Goal: Task Accomplishment & Management: Manage account settings

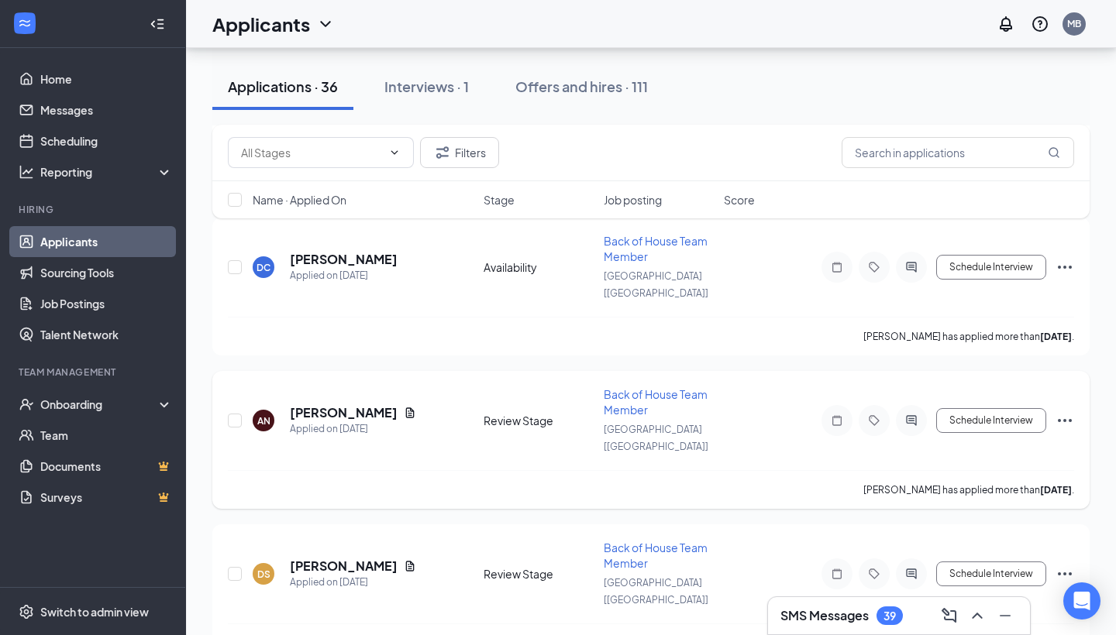
scroll to position [698, 0]
click at [240, 411] on input "checkbox" at bounding box center [235, 418] width 14 height 14
checkbox input "true"
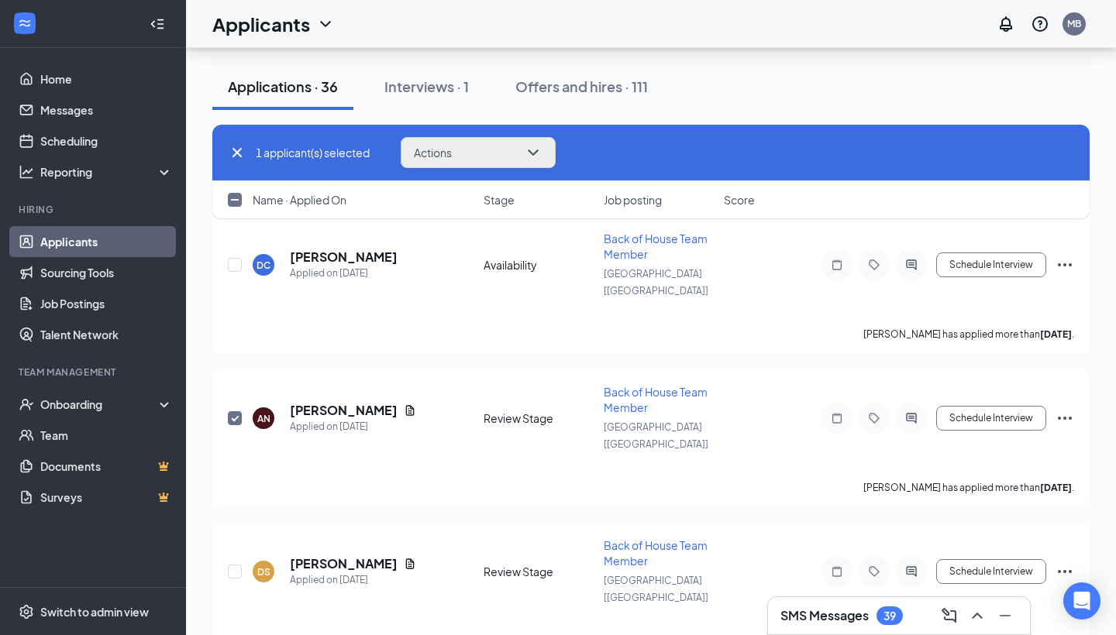
click at [542, 153] on icon "ChevronDown" at bounding box center [533, 152] width 19 height 19
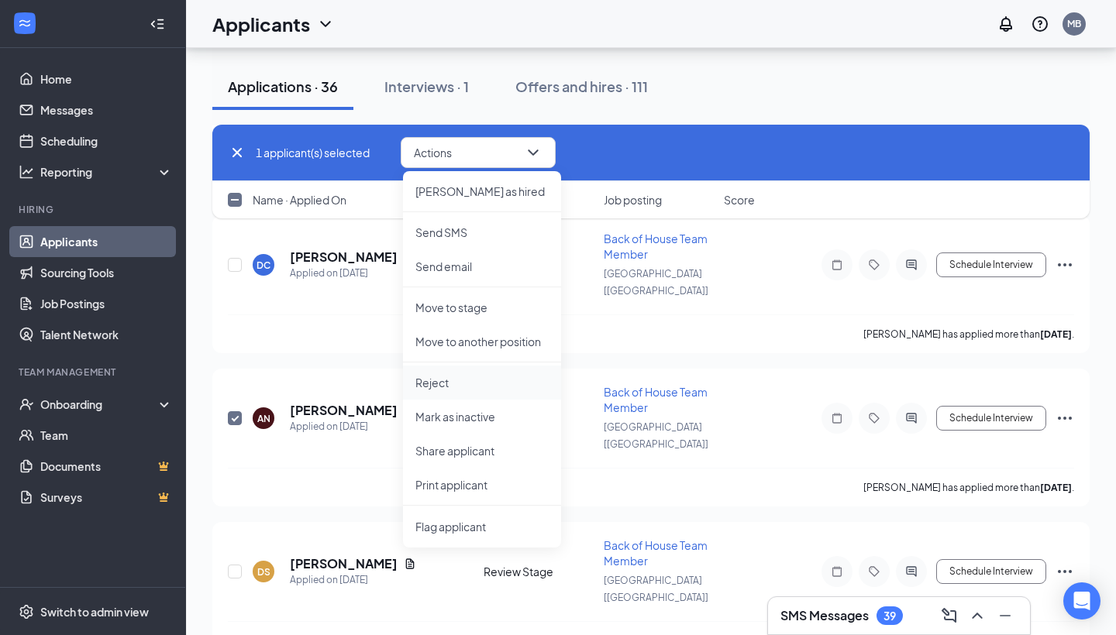
click at [444, 377] on p "Reject" at bounding box center [481, 382] width 133 height 15
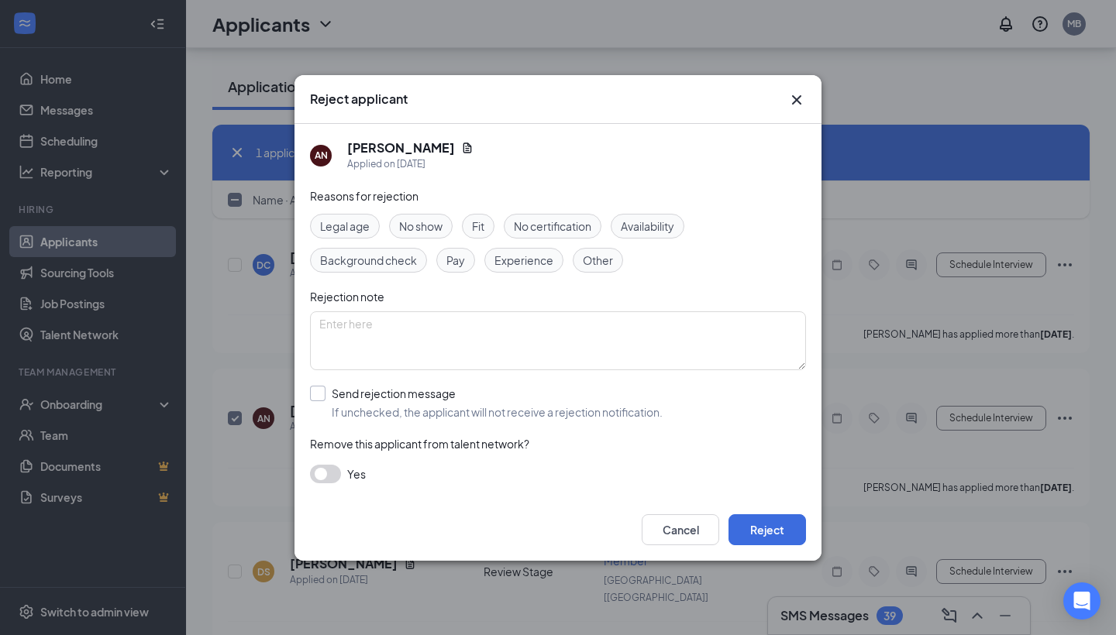
click at [325, 395] on label "Send rejection message If unchecked, the applicant will not receive a rejection…" at bounding box center [486, 403] width 353 height 34
click at [325, 395] on input "Send rejection message If unchecked, the applicant will not receive a rejection…" at bounding box center [486, 403] width 353 height 34
checkbox input "true"
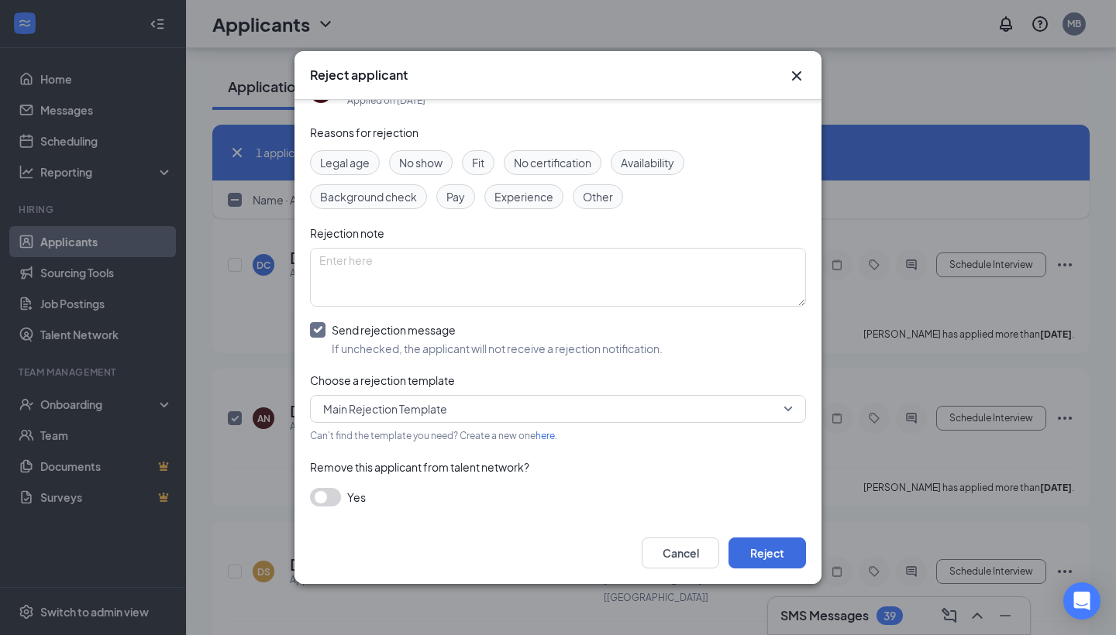
scroll to position [39, 0]
click at [323, 502] on button "button" at bounding box center [325, 498] width 31 height 19
click at [768, 554] on button "Reject" at bounding box center [766, 553] width 77 height 31
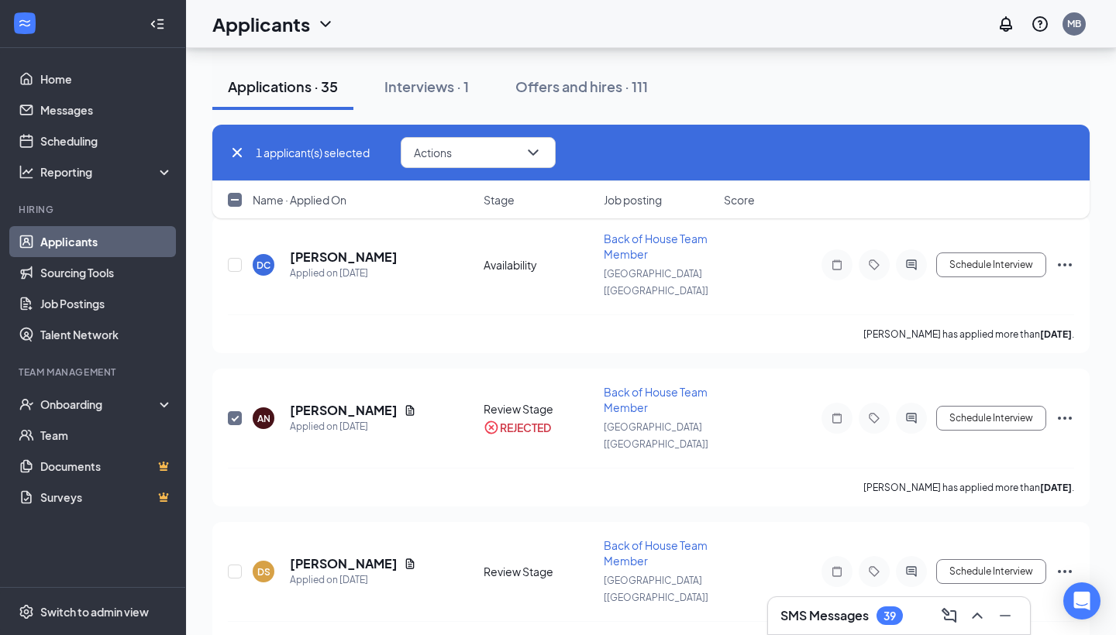
click at [76, 242] on link "Applicants" at bounding box center [106, 241] width 132 height 31
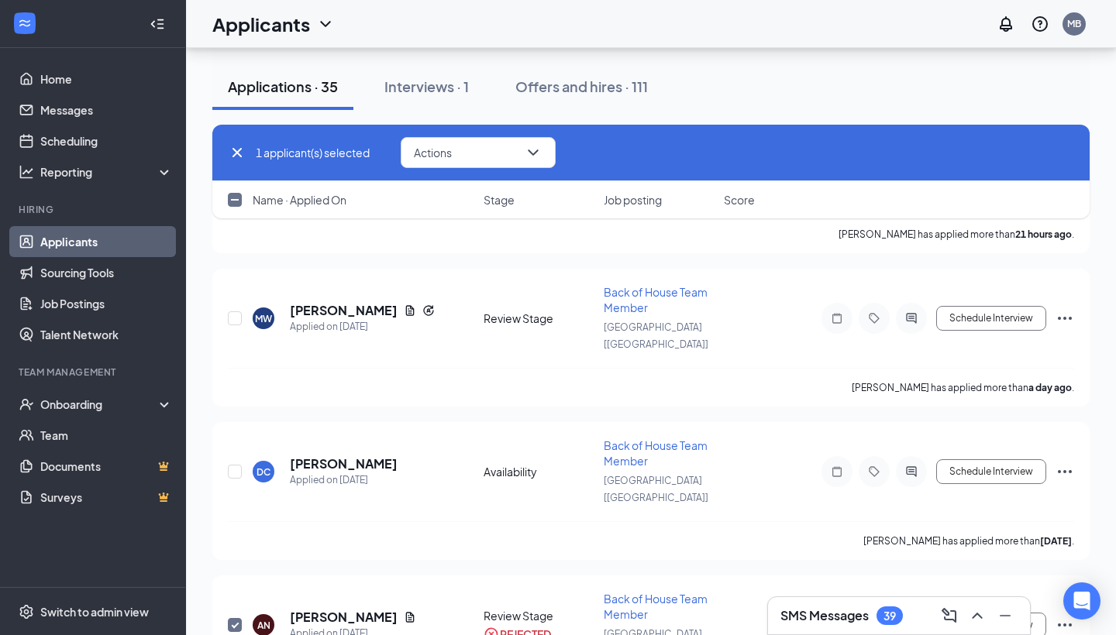
scroll to position [496, 0]
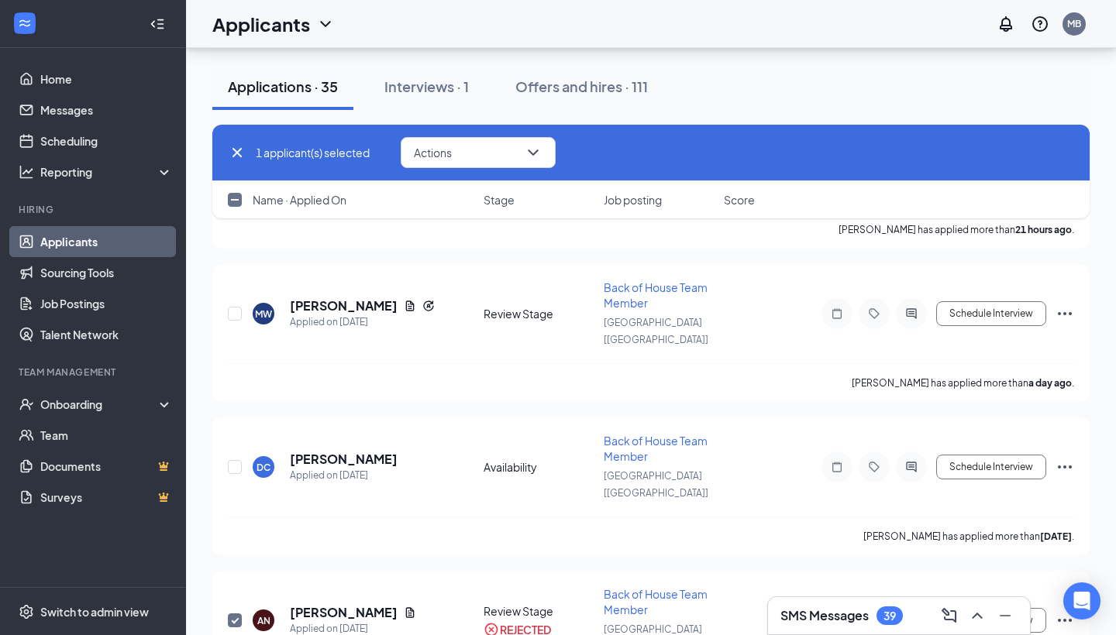
click at [85, 242] on link "Applicants" at bounding box center [106, 241] width 132 height 31
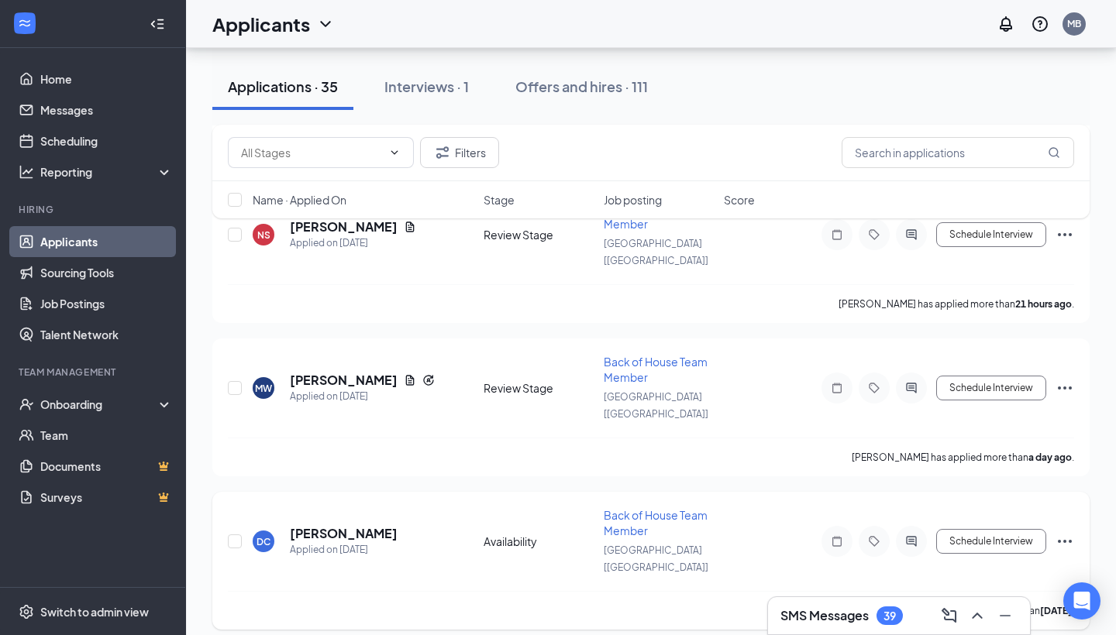
scroll to position [421, 0]
click at [226, 492] on div "DC [PERSON_NAME] Applied on [DATE] Availability Back of House Team Member [GEOG…" at bounding box center [650, 561] width 877 height 138
click at [239, 535] on input "checkbox" at bounding box center [235, 542] width 14 height 14
checkbox input "true"
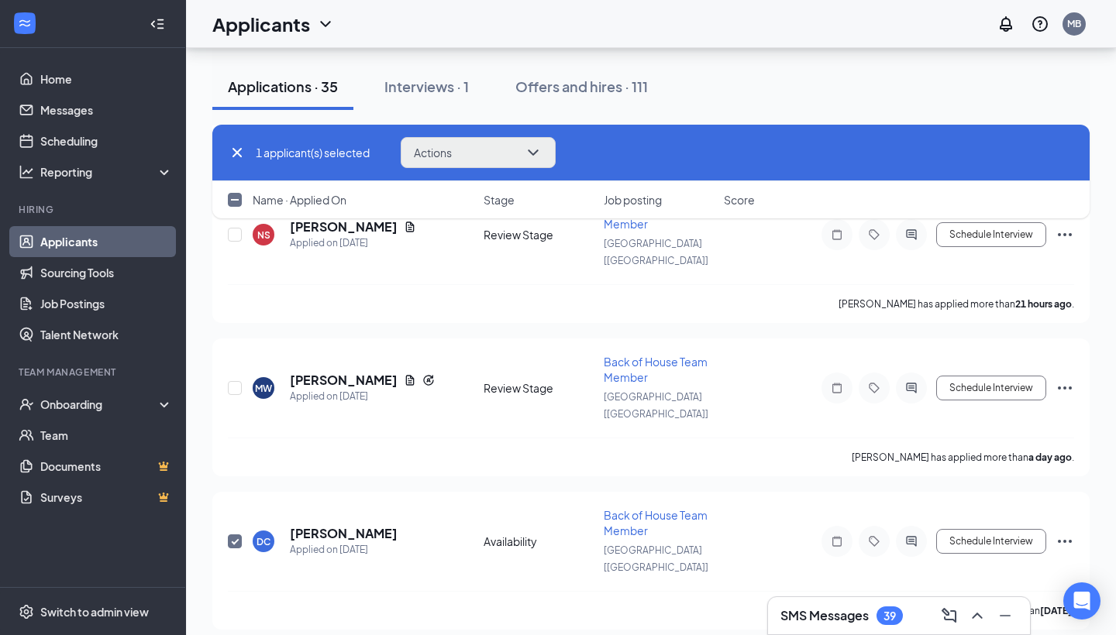
click at [536, 160] on icon "ChevronDown" at bounding box center [533, 152] width 19 height 19
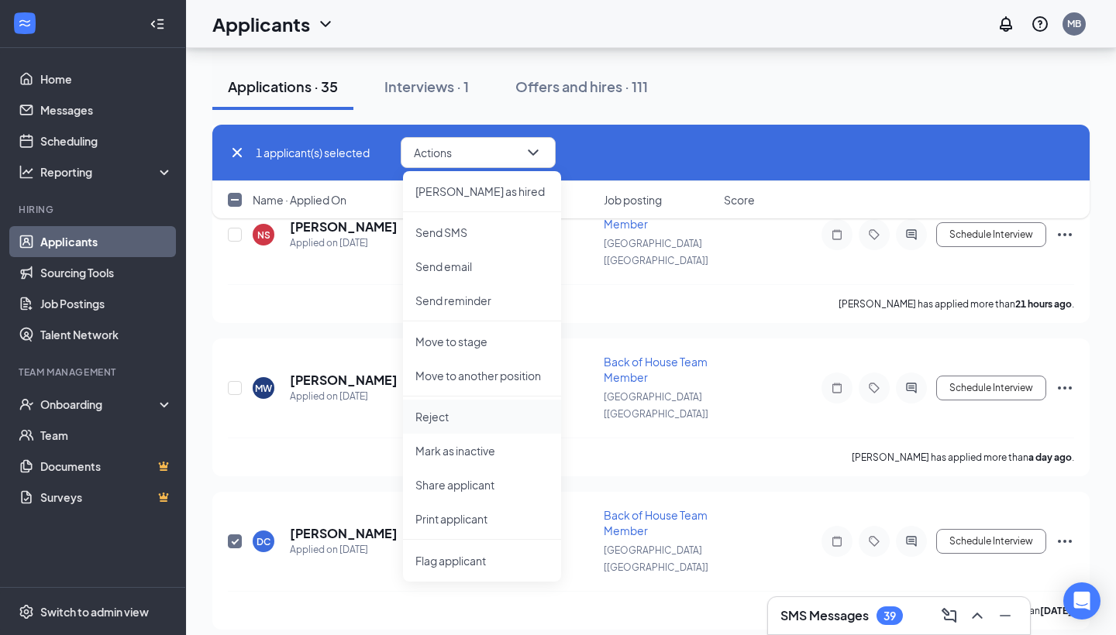
click at [444, 417] on p "Reject" at bounding box center [481, 416] width 133 height 15
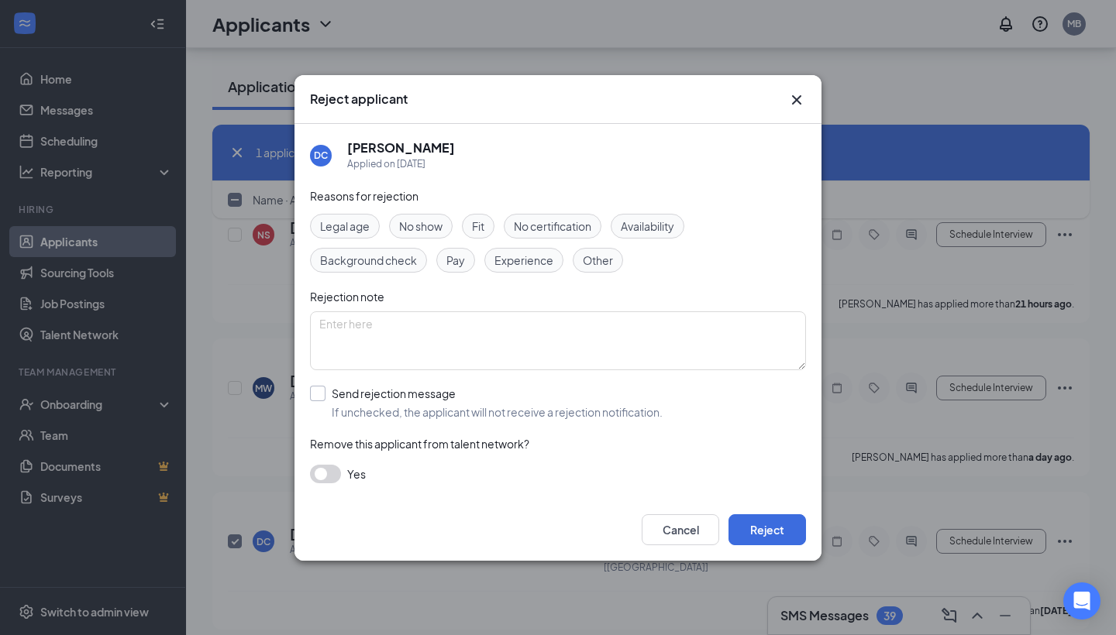
click at [324, 392] on div at bounding box center [317, 393] width 15 height 15
click at [324, 392] on input "Send rejection message If unchecked, the applicant will not receive a rejection…" at bounding box center [486, 403] width 353 height 34
checkbox input "true"
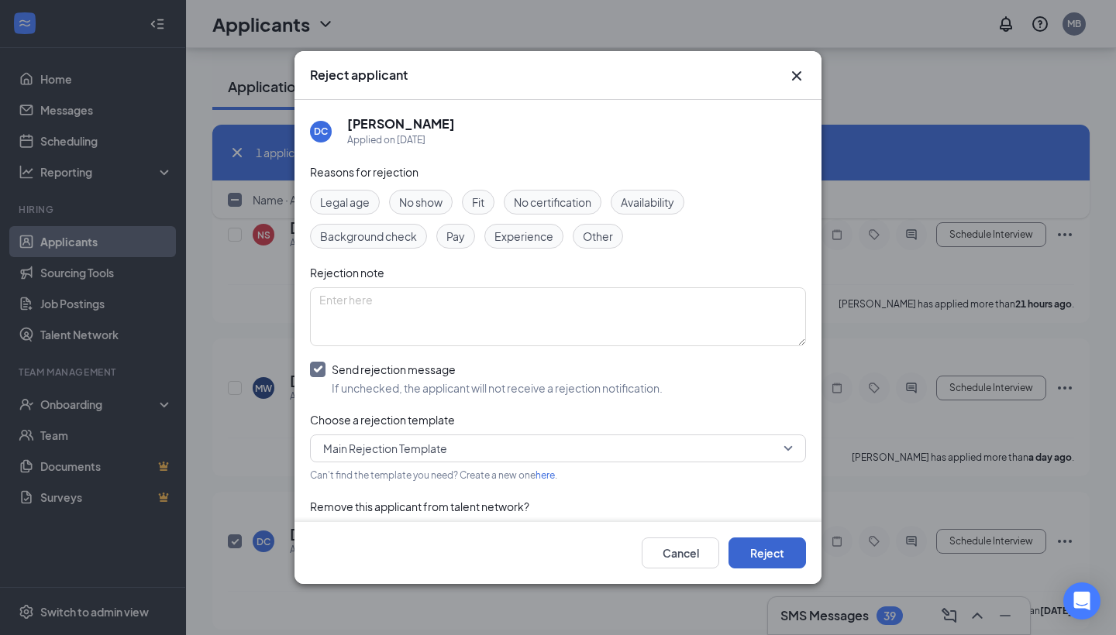
click at [757, 560] on button "Reject" at bounding box center [766, 553] width 77 height 31
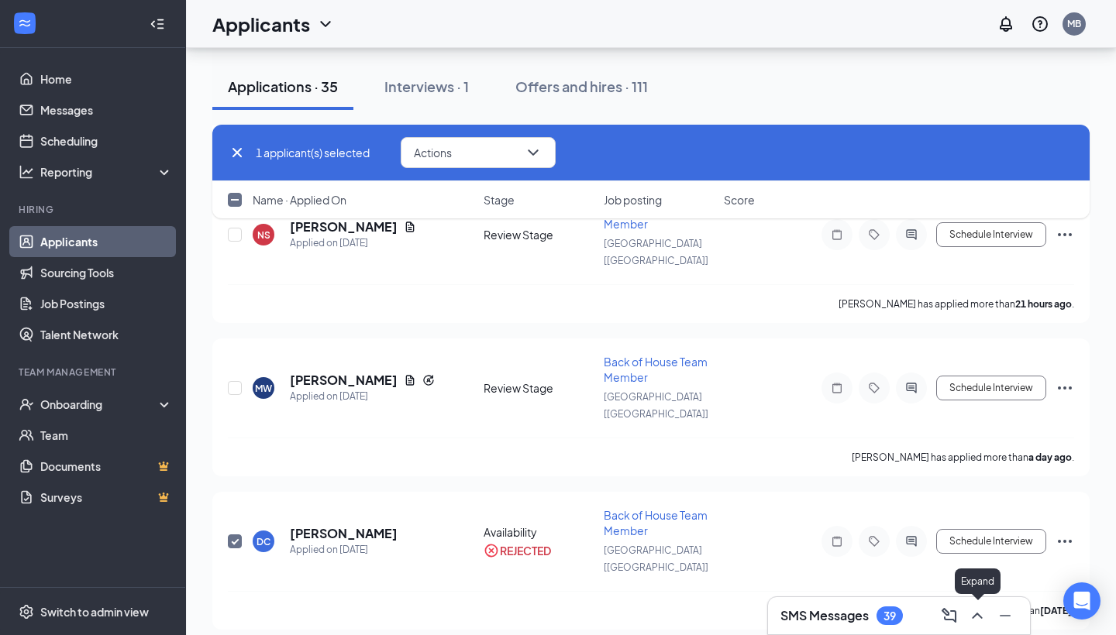
click at [973, 613] on icon "ChevronUp" at bounding box center [977, 616] width 19 height 19
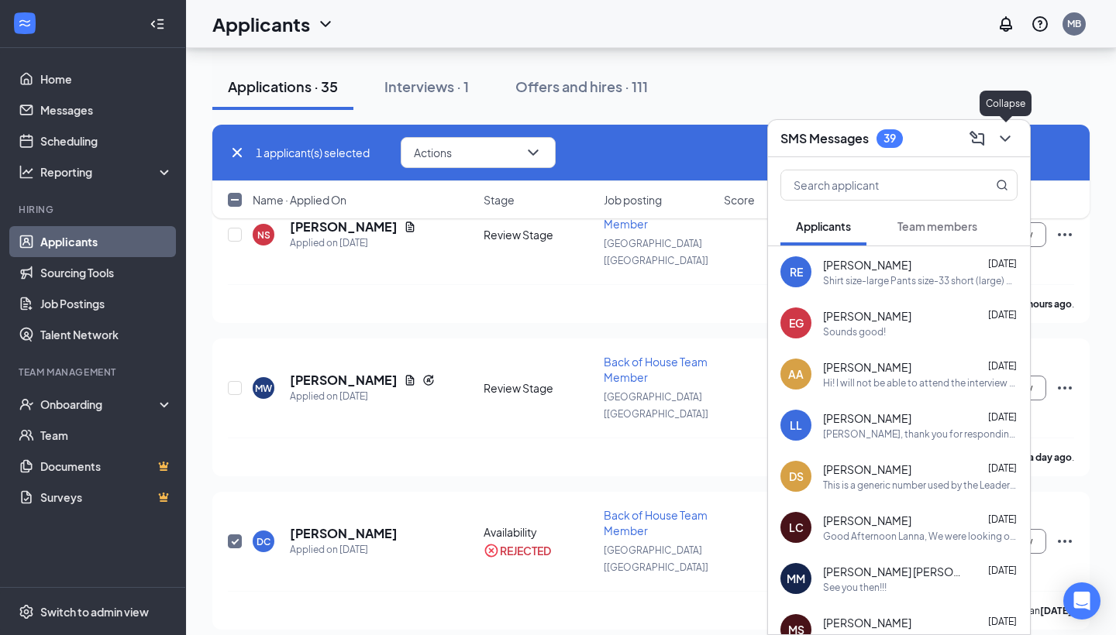
click at [1010, 138] on icon "ChevronDown" at bounding box center [1005, 138] width 19 height 19
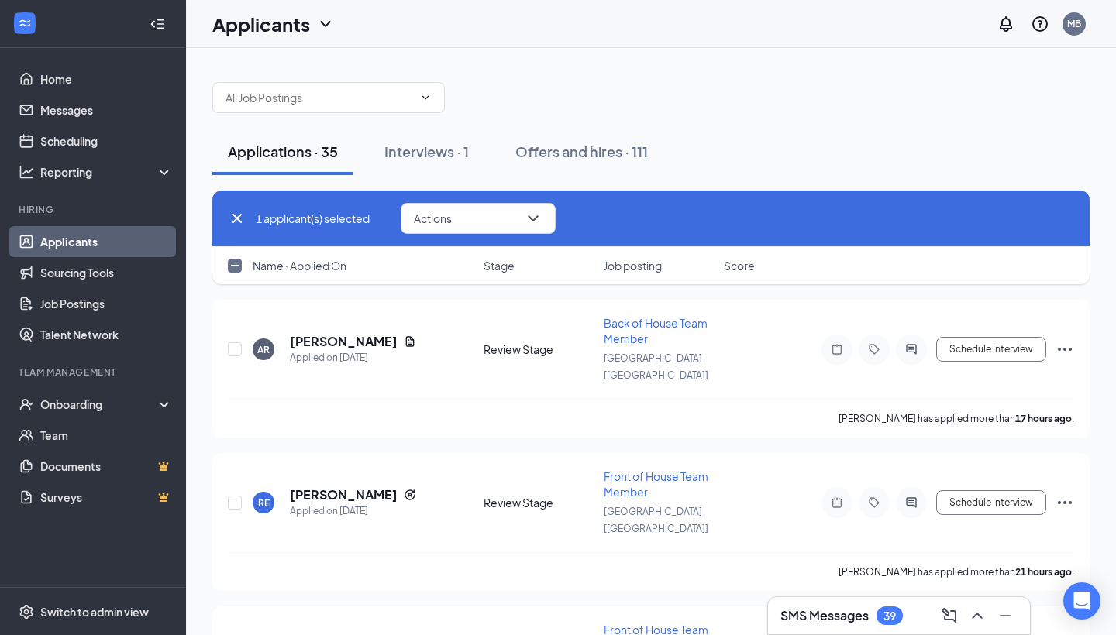
scroll to position [0, 0]
click at [81, 246] on link "Applicants" at bounding box center [106, 241] width 132 height 31
